Goal: Understand process/instructions

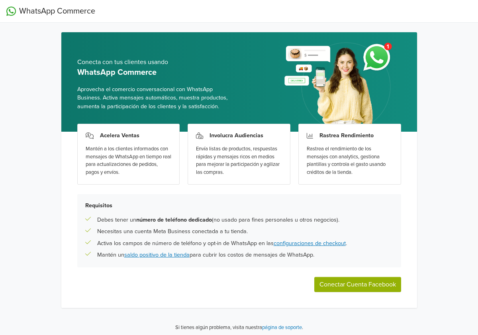
scroll to position [3, 0]
